Goal: Information Seeking & Learning: Learn about a topic

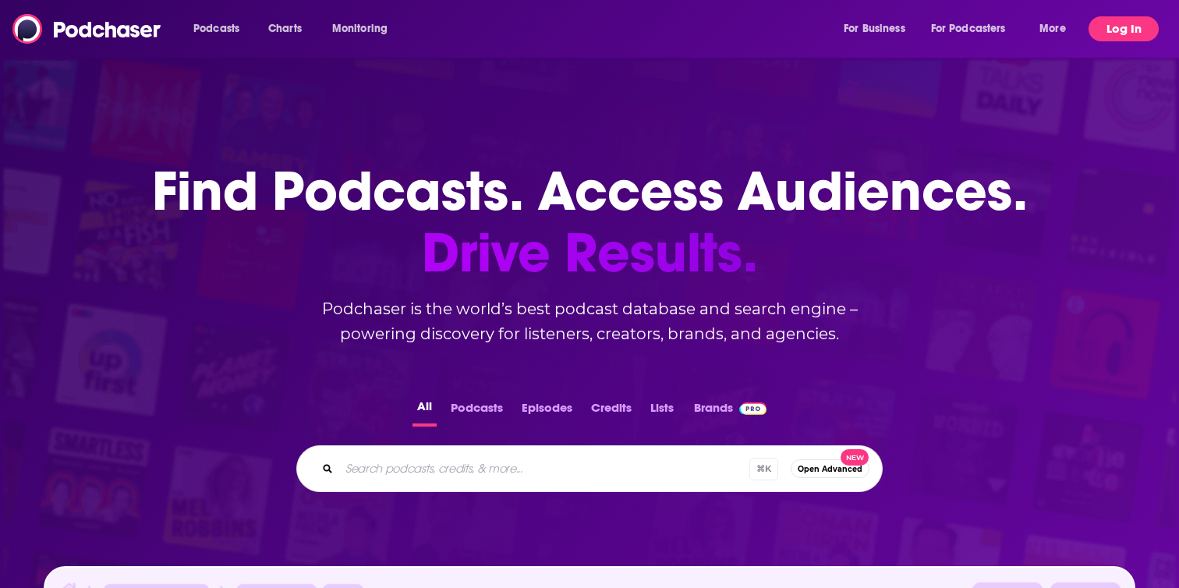
click at [1123, 26] on button "Log In" at bounding box center [1123, 28] width 70 height 25
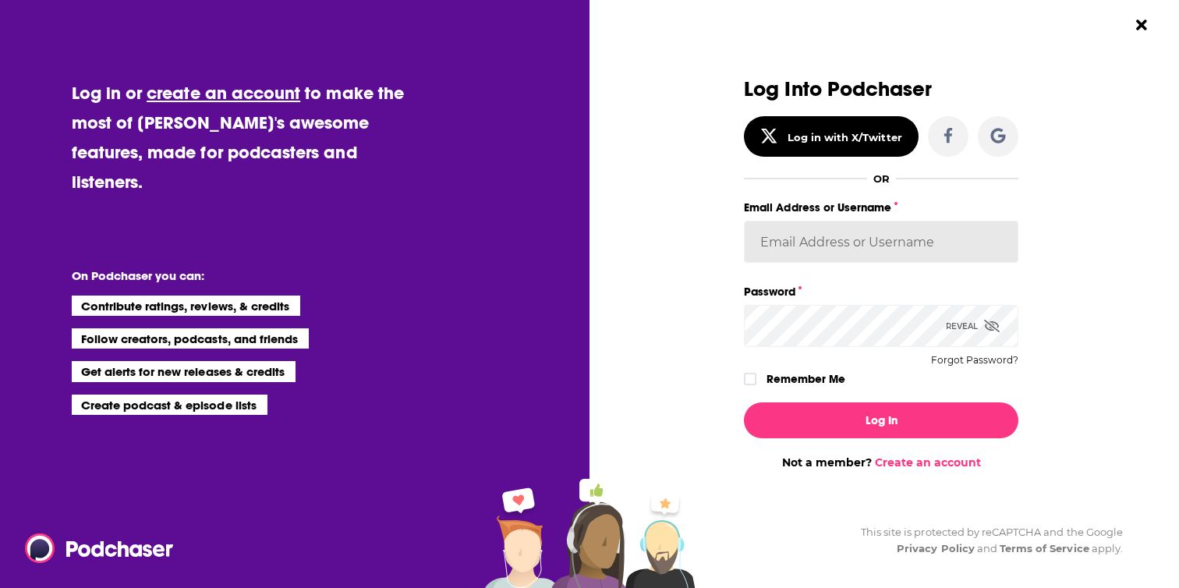
click at [808, 233] on input "Email Address or Username" at bounding box center [881, 242] width 274 height 42
type input "[PERSON_NAME][EMAIL_ADDRESS][DOMAIN_NAME]"
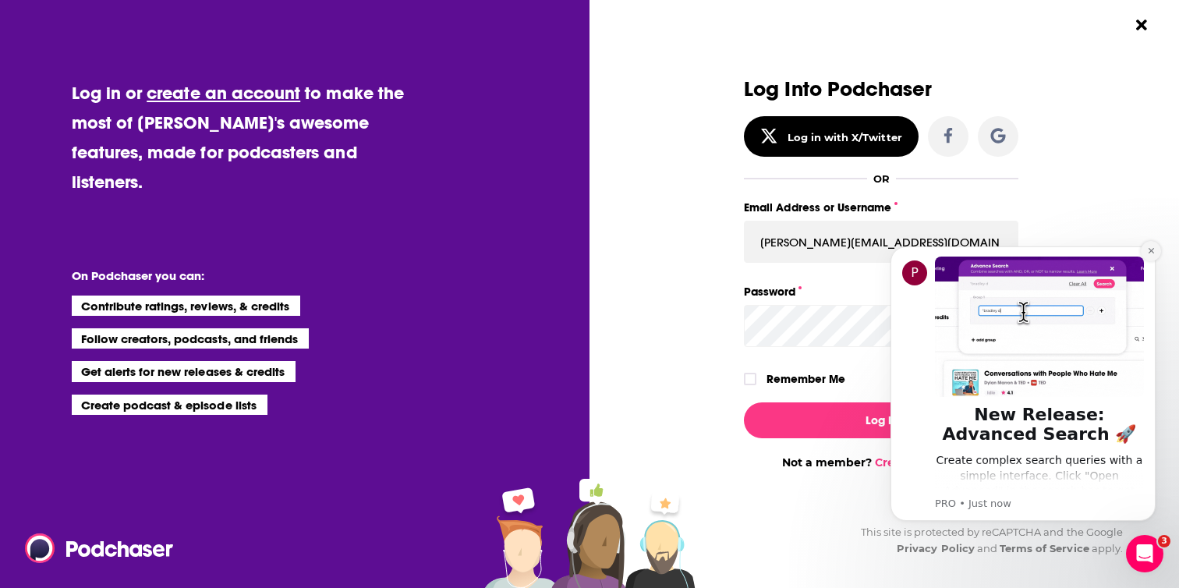
drag, startPoint x: 1155, startPoint y: 254, endPoint x: 2030, endPoint y: 477, distance: 902.7
click at [1155, 254] on button "Dismiss notification" at bounding box center [1151, 251] width 20 height 20
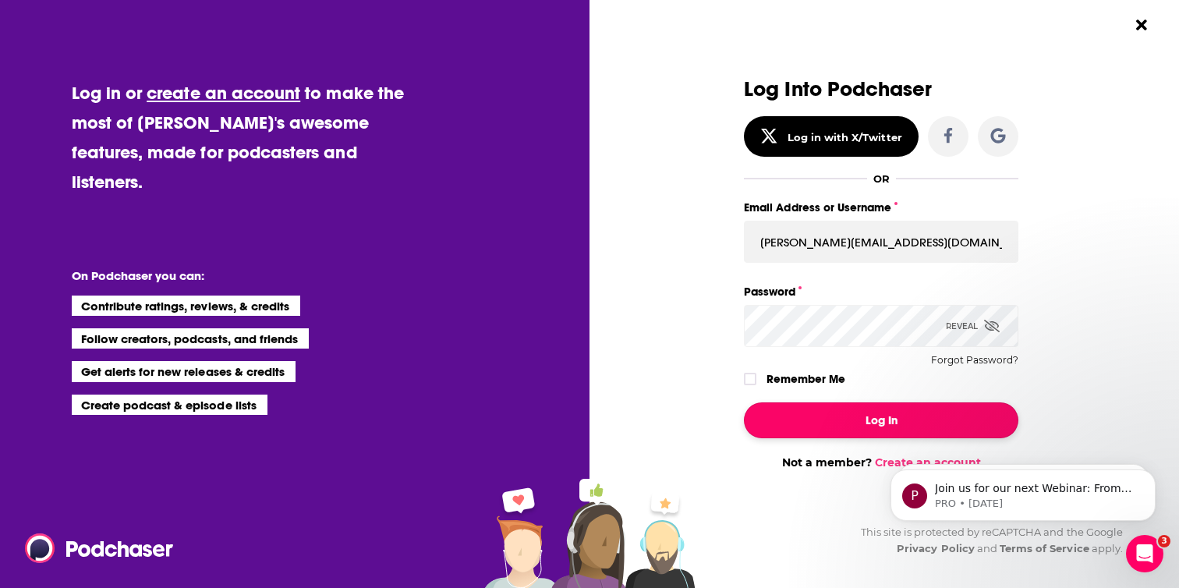
click at [844, 415] on button "Log In" at bounding box center [881, 420] width 274 height 36
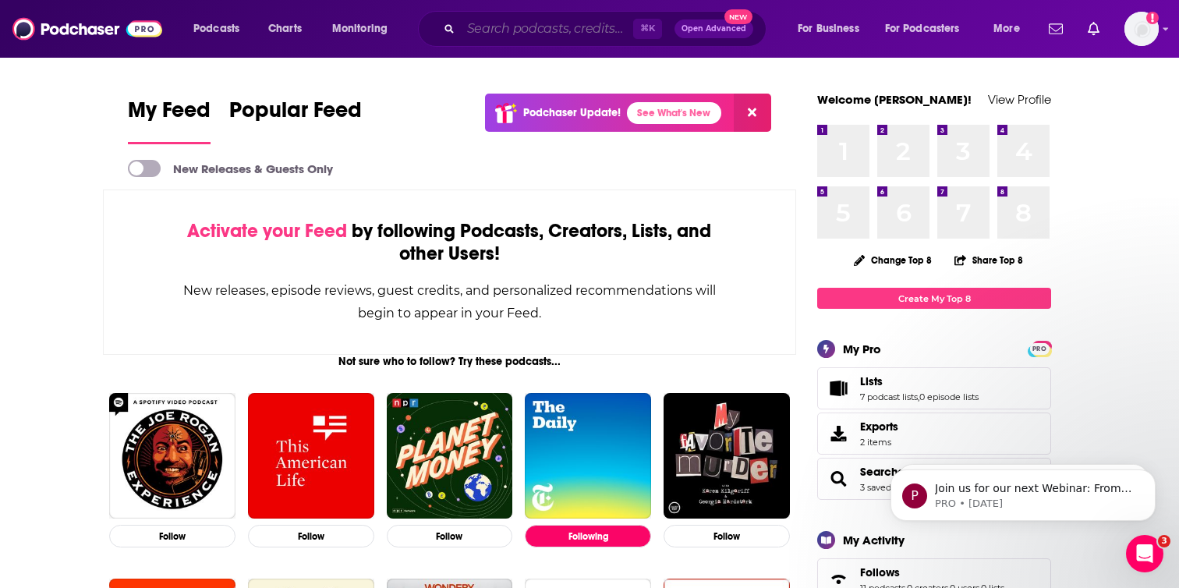
click at [525, 28] on input "Search podcasts, credits, & more..." at bounding box center [547, 28] width 172 height 25
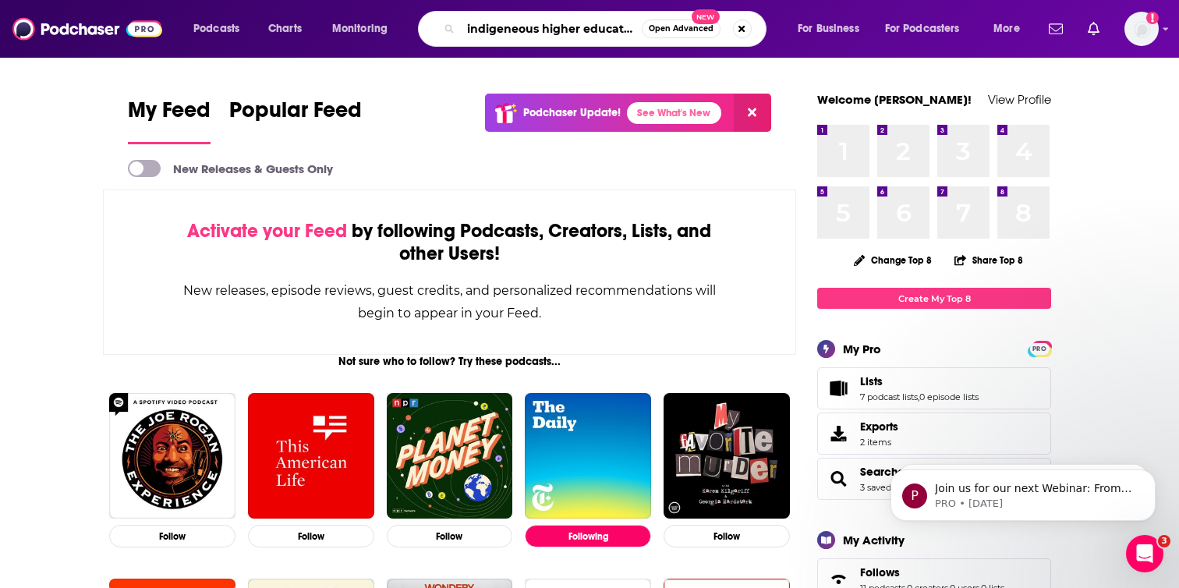
scroll to position [0, 6]
click at [476, 32] on input "indigeneous higher education" at bounding box center [551, 28] width 181 height 25
click at [635, 28] on input "indigenous higher education" at bounding box center [551, 28] width 181 height 25
type input "indigenous higher education"
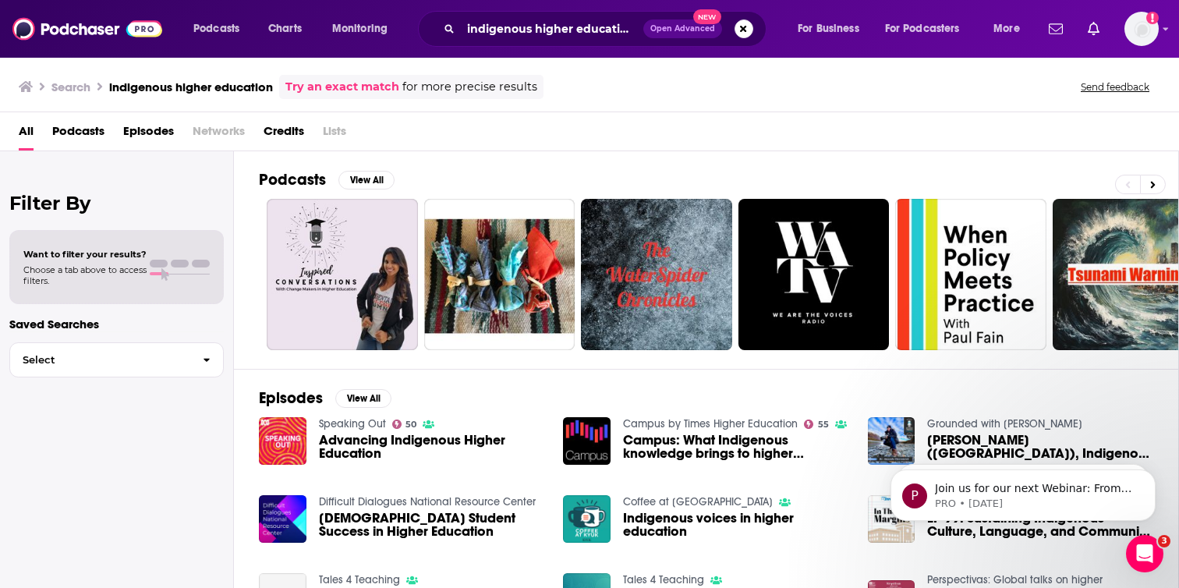
click at [371, 444] on span "Advancing Indigenous Higher Education" at bounding box center [432, 446] width 226 height 27
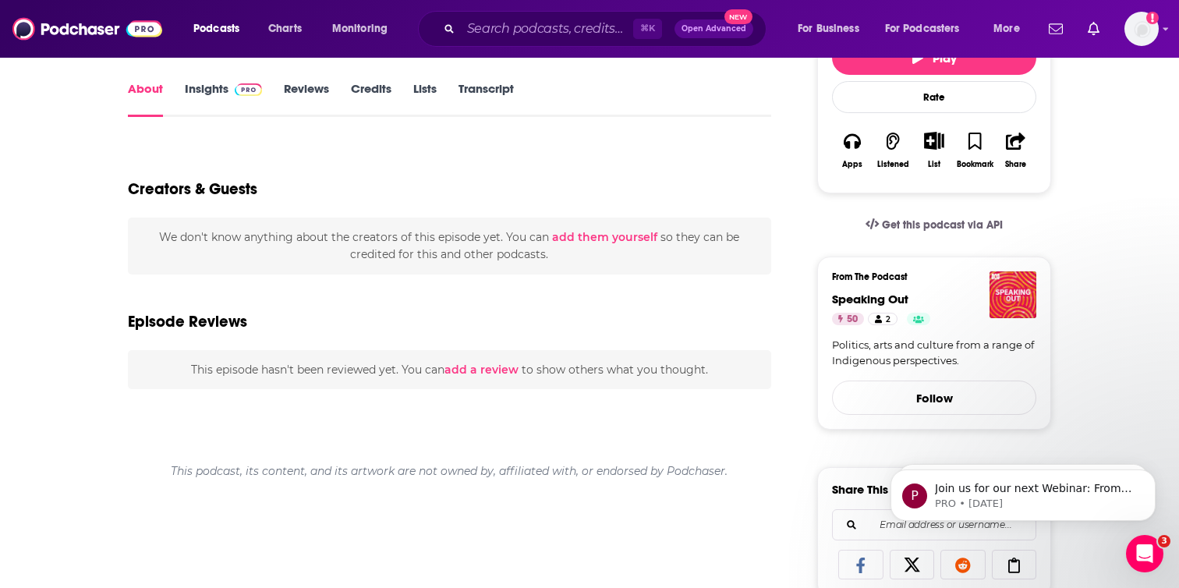
scroll to position [211, 0]
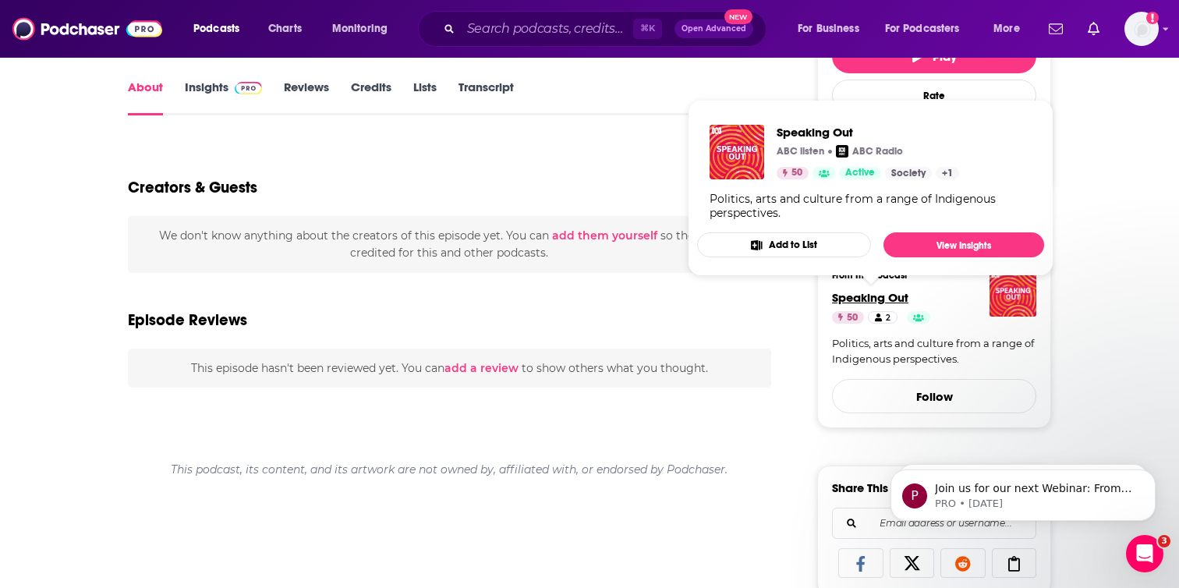
click at [889, 294] on span "Speaking Out" at bounding box center [870, 297] width 76 height 15
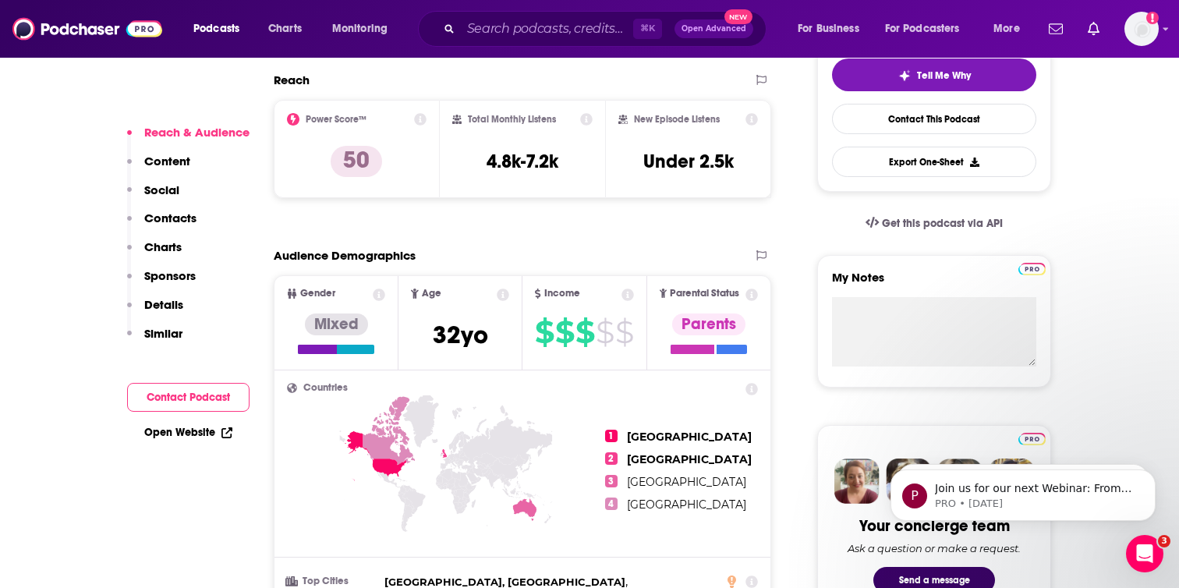
scroll to position [421, 0]
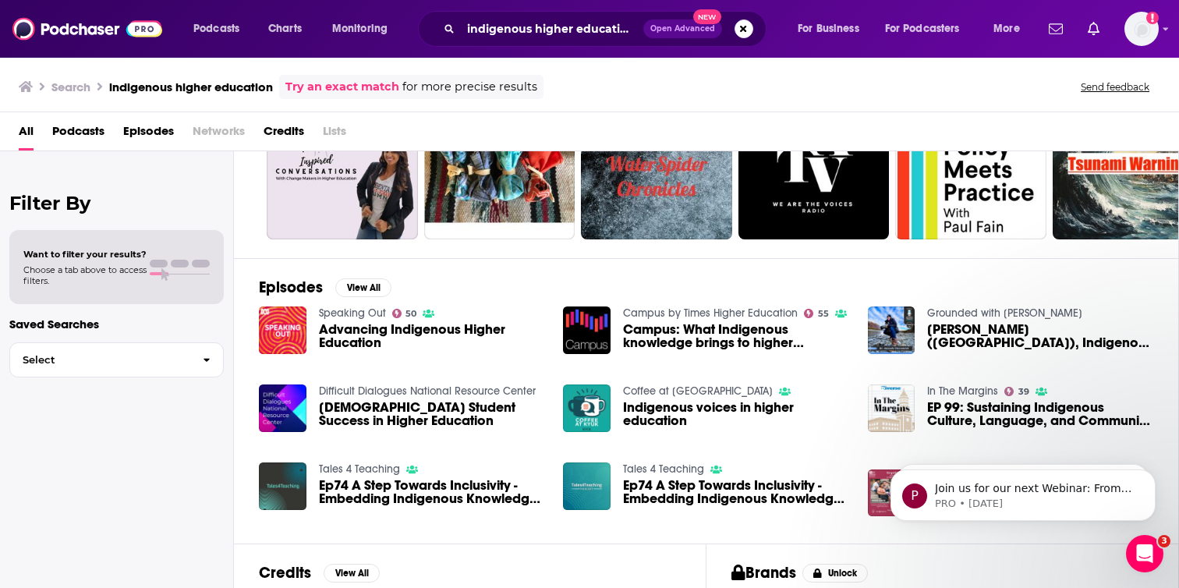
scroll to position [132, 0]
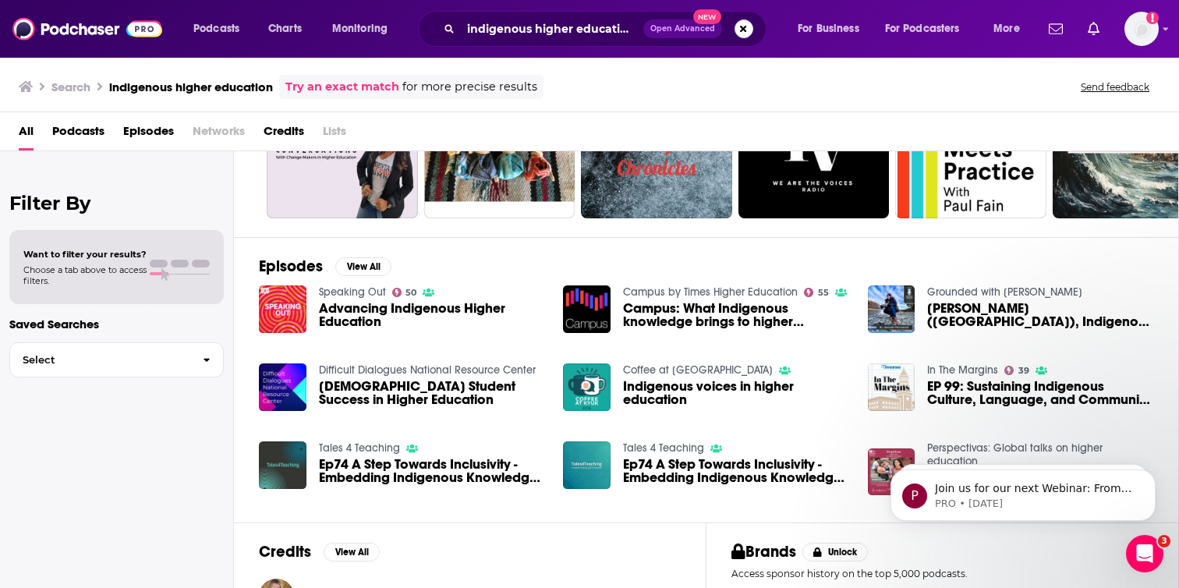
click at [739, 306] on span "Campus: What Indigenous knowledge brings to higher education" at bounding box center [736, 315] width 226 height 27
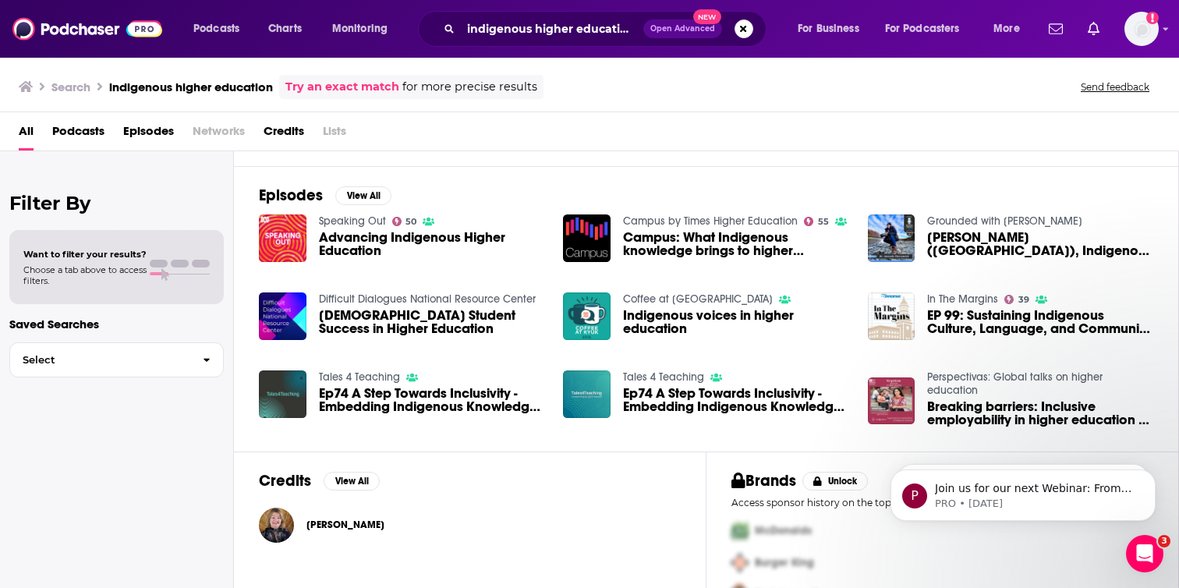
scroll to position [210, 0]
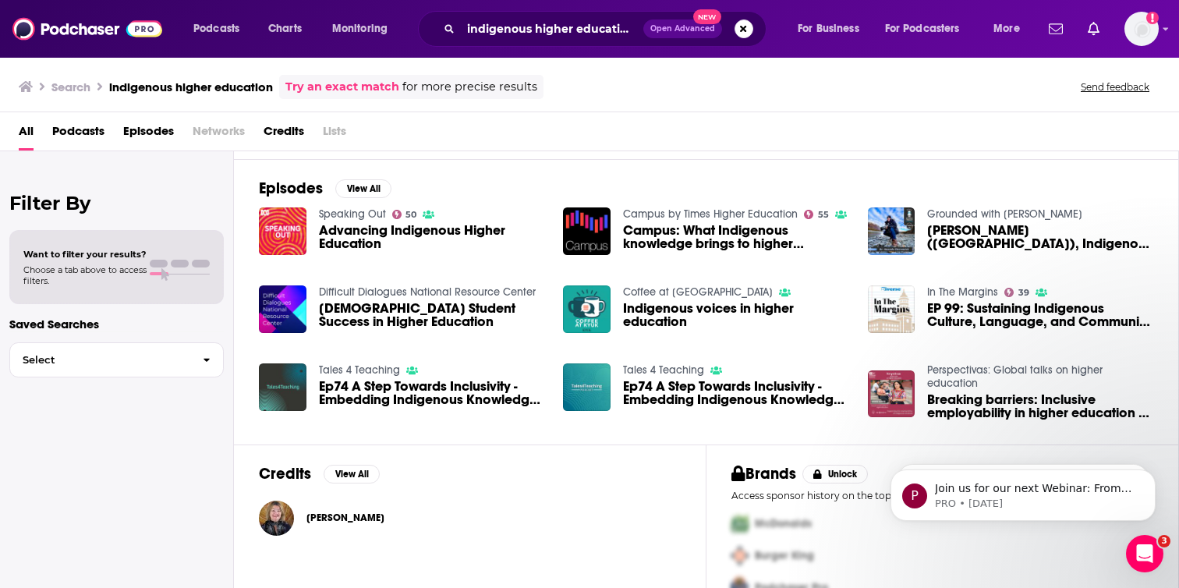
click at [456, 314] on span "[DEMOGRAPHIC_DATA] Student Success in Higher Education" at bounding box center [432, 315] width 226 height 27
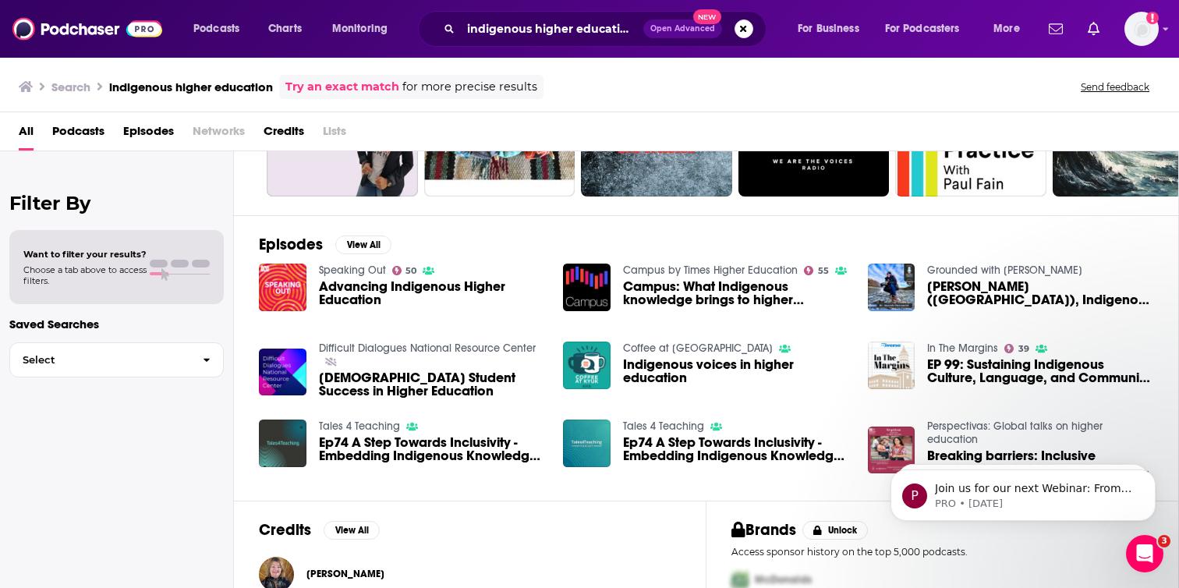
scroll to position [155, 0]
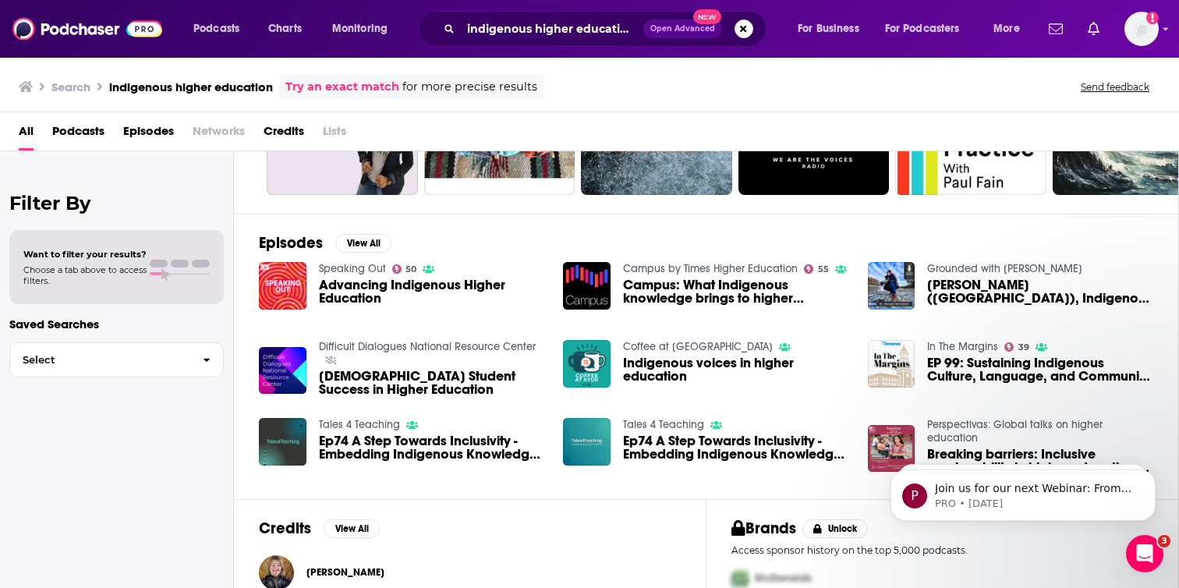
click at [145, 127] on span "Episodes" at bounding box center [148, 134] width 51 height 32
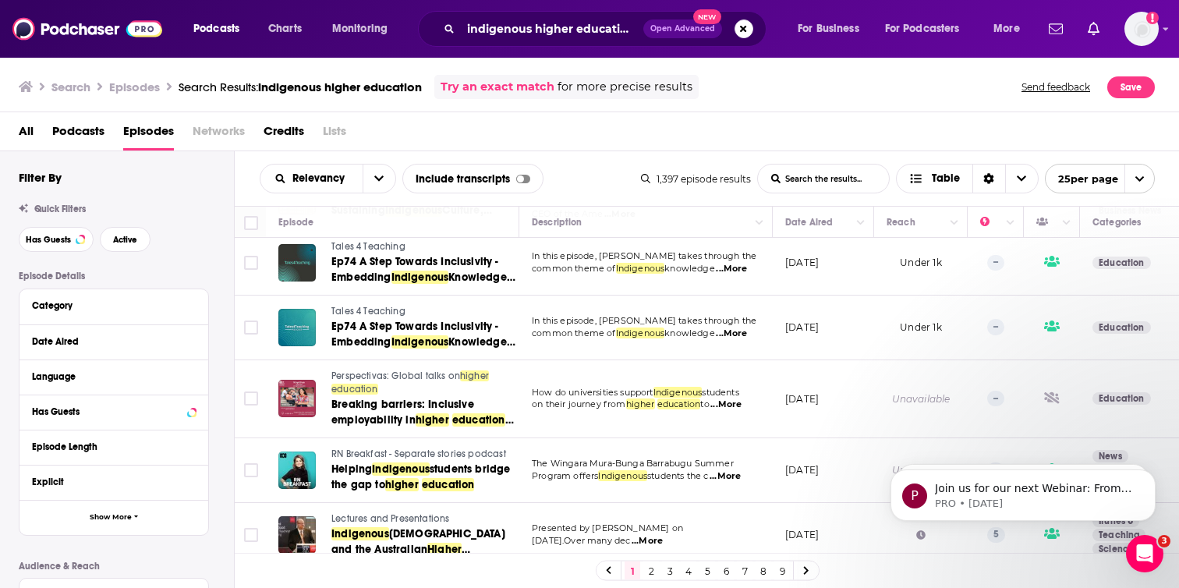
scroll to position [418, 0]
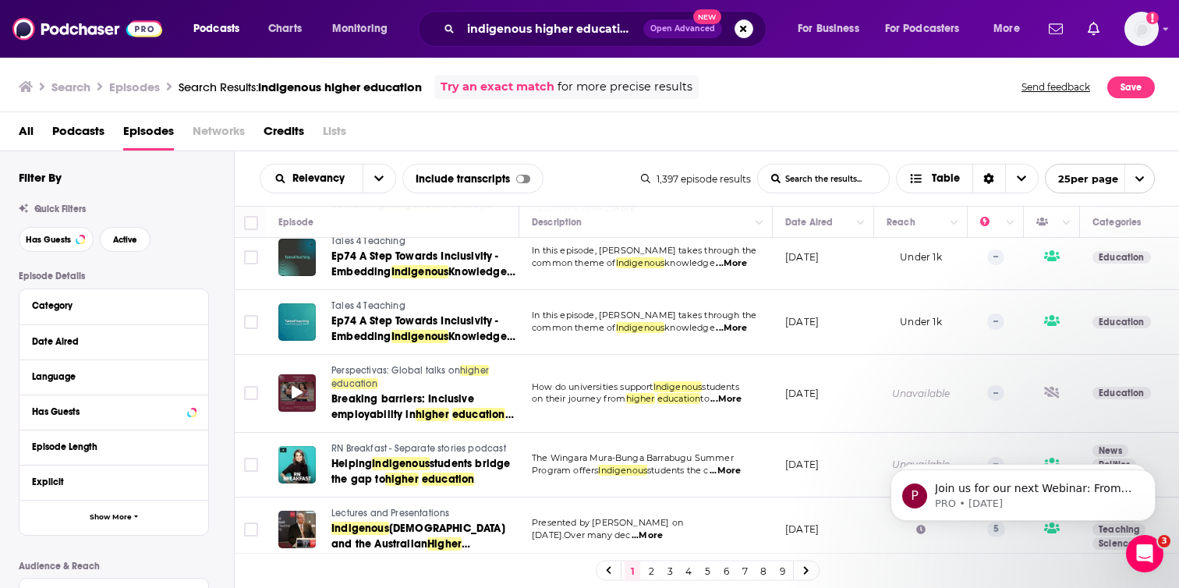
click at [306, 387] on div at bounding box center [296, 392] width 37 height 37
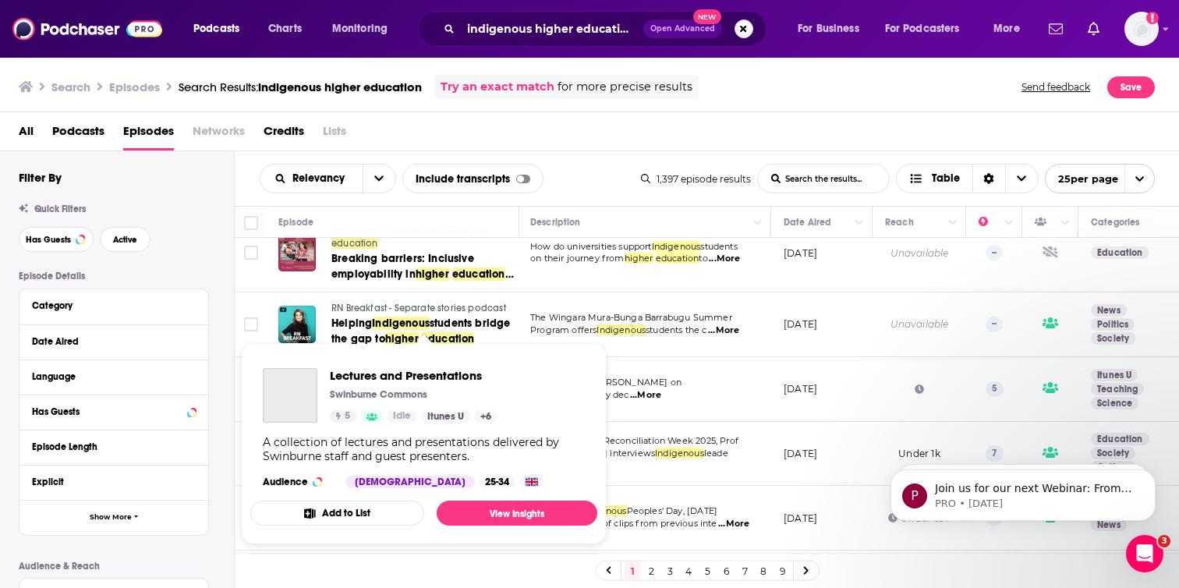
scroll to position [560, 2]
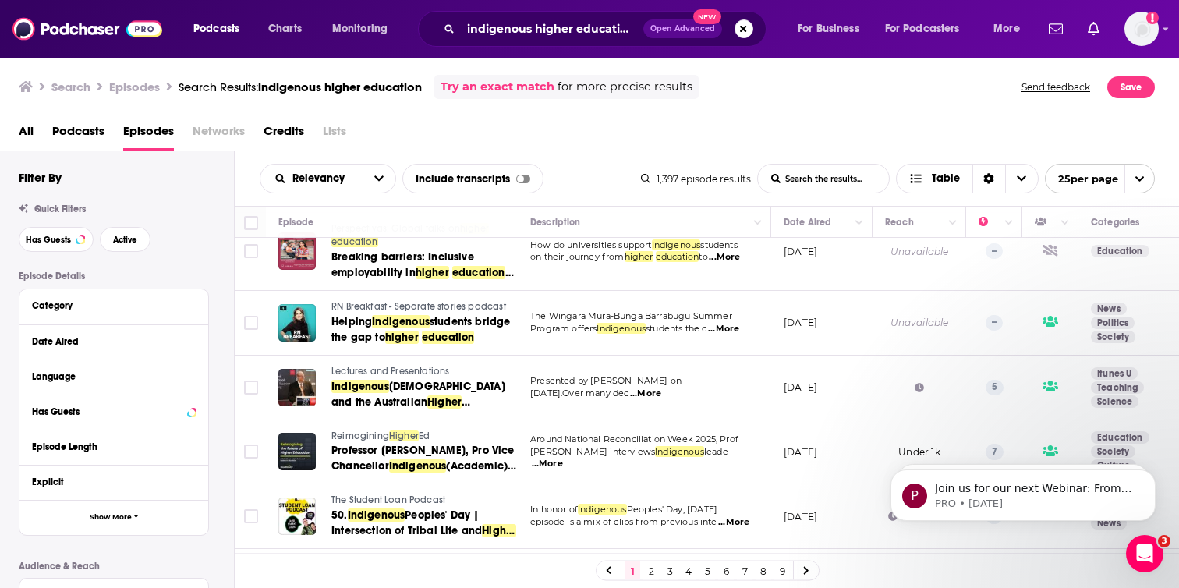
click at [769, 393] on td "Presented by [PERSON_NAME] [DATE][DATE].Over many dec ...More" at bounding box center [644, 387] width 253 height 65
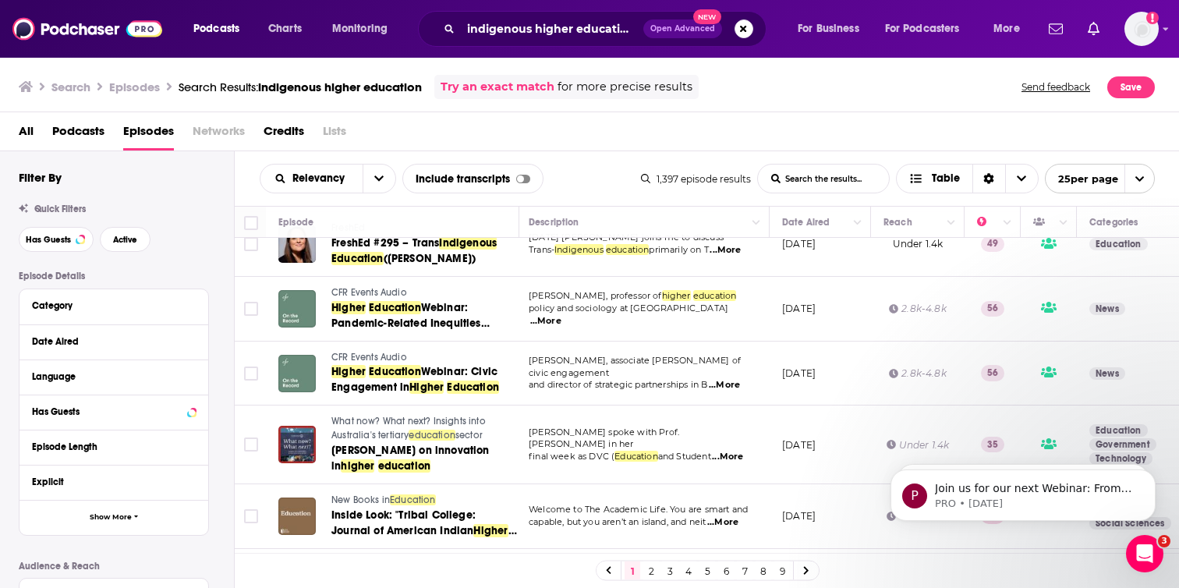
scroll to position [1363, 3]
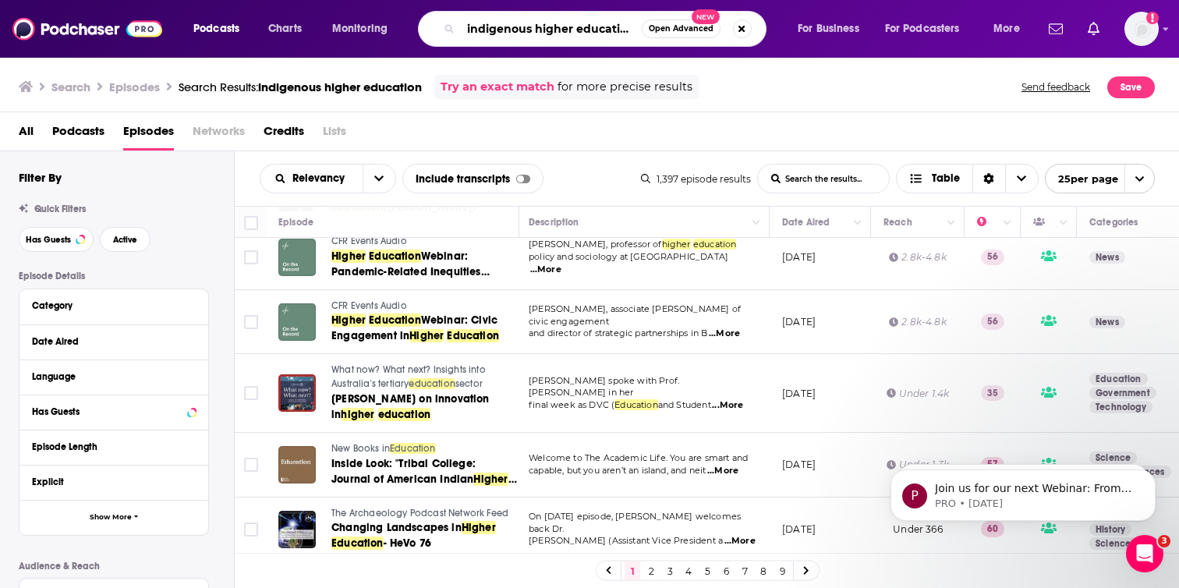
drag, startPoint x: 639, startPoint y: 27, endPoint x: 368, endPoint y: 17, distance: 271.5
click at [368, 17] on div "Podcasts Charts Monitoring indigenous higher education Open Advanced New For Bu…" at bounding box center [608, 29] width 852 height 36
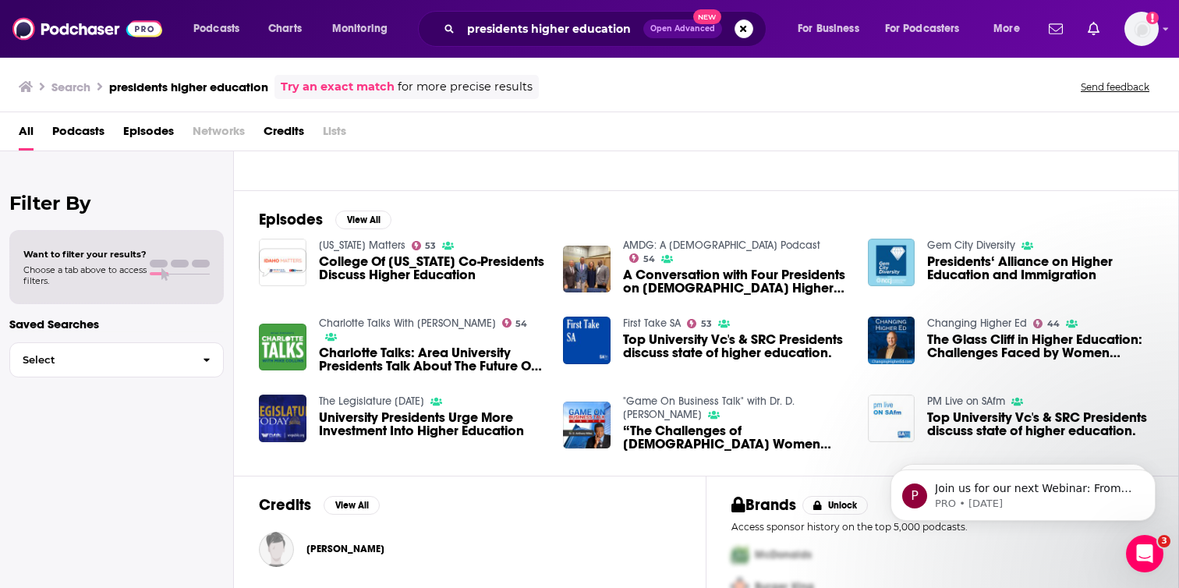
scroll to position [193, 0]
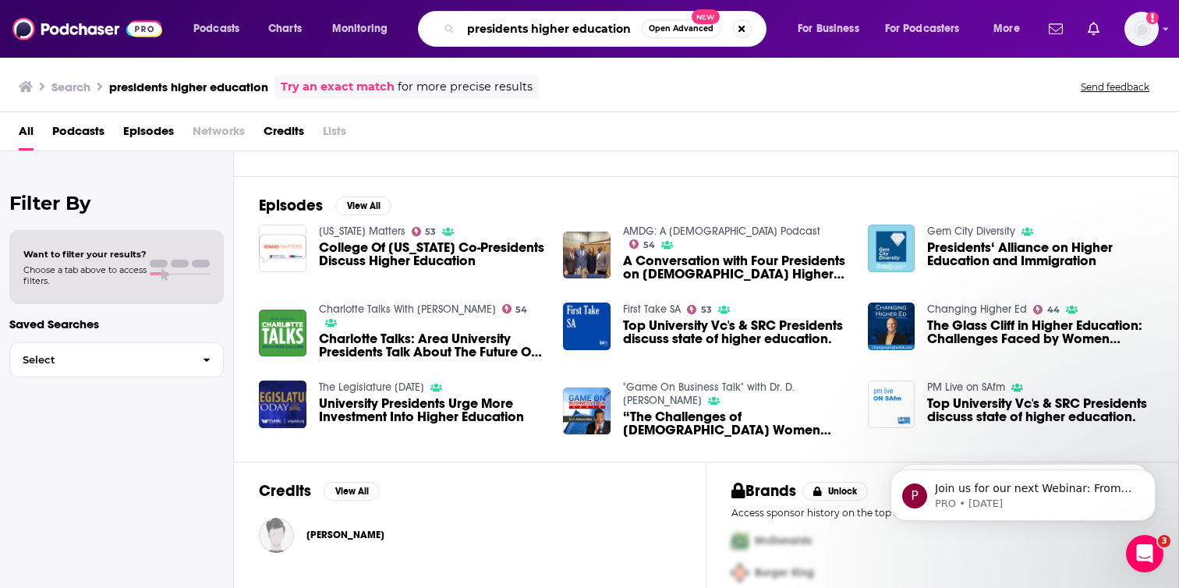
drag, startPoint x: 636, startPoint y: 27, endPoint x: 384, endPoint y: 46, distance: 253.3
click at [384, 46] on div "Podcasts Charts Monitoring presidents higher education Open Advanced New For Bu…" at bounding box center [608, 29] width 852 height 36
type input "p"
type input "higher education"
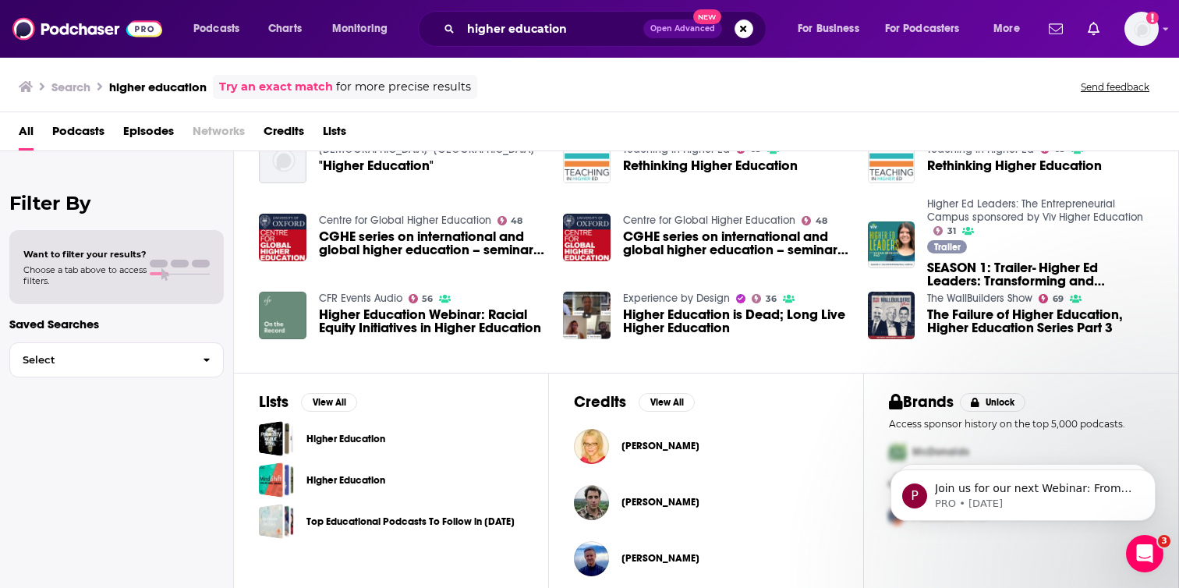
scroll to position [378, 0]
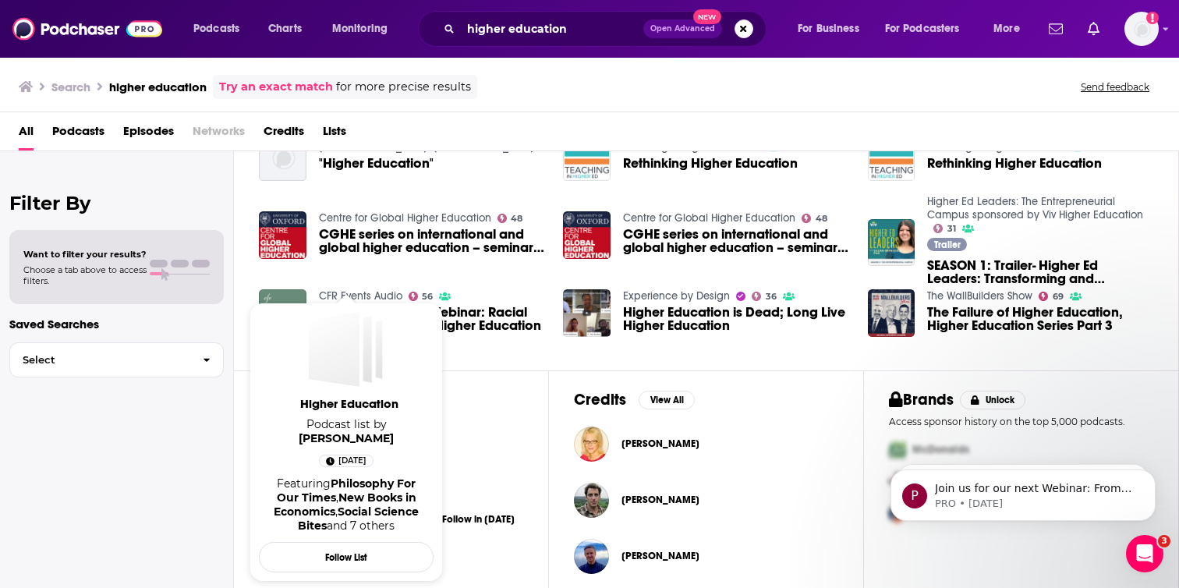
click at [334, 434] on link "[PERSON_NAME]" at bounding box center [346, 438] width 95 height 14
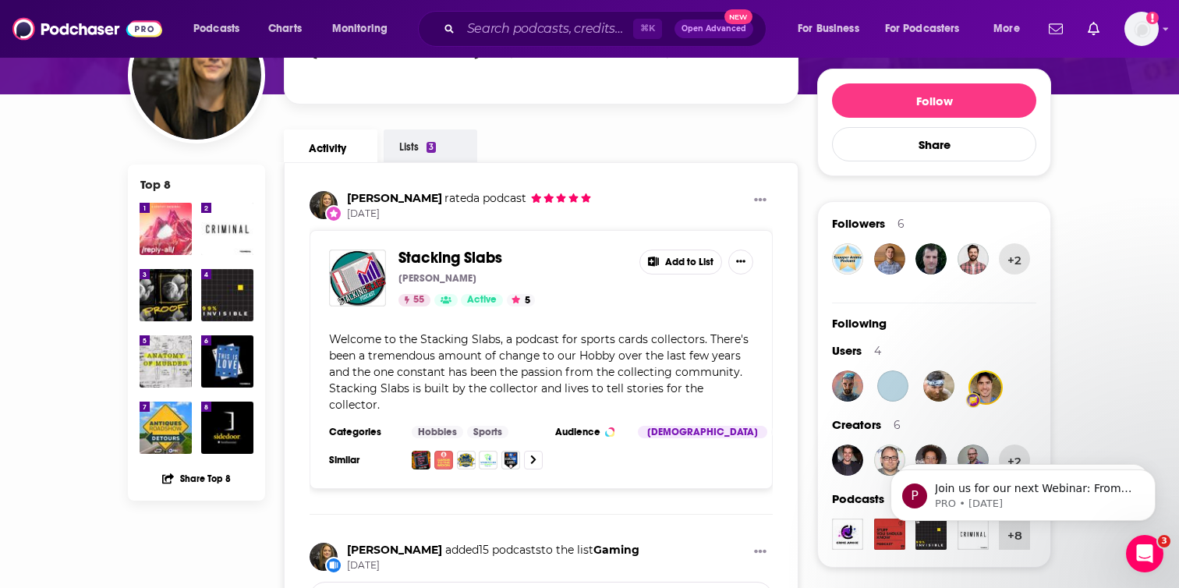
scroll to position [158, 0]
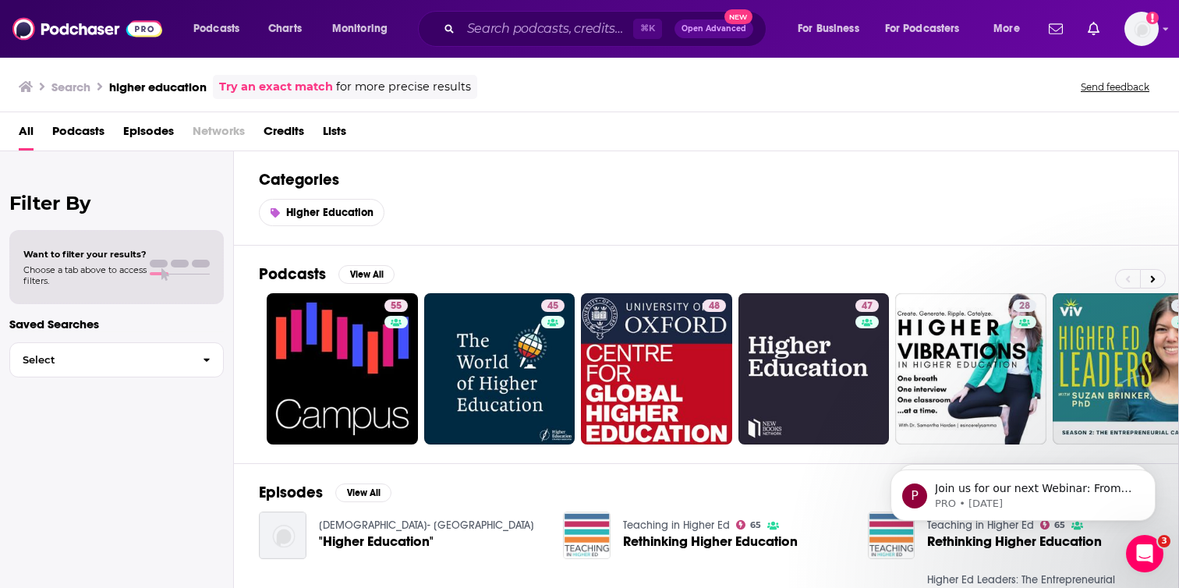
click at [69, 132] on span "Podcasts" at bounding box center [78, 134] width 52 height 32
